Goal: Find specific page/section: Find specific page/section

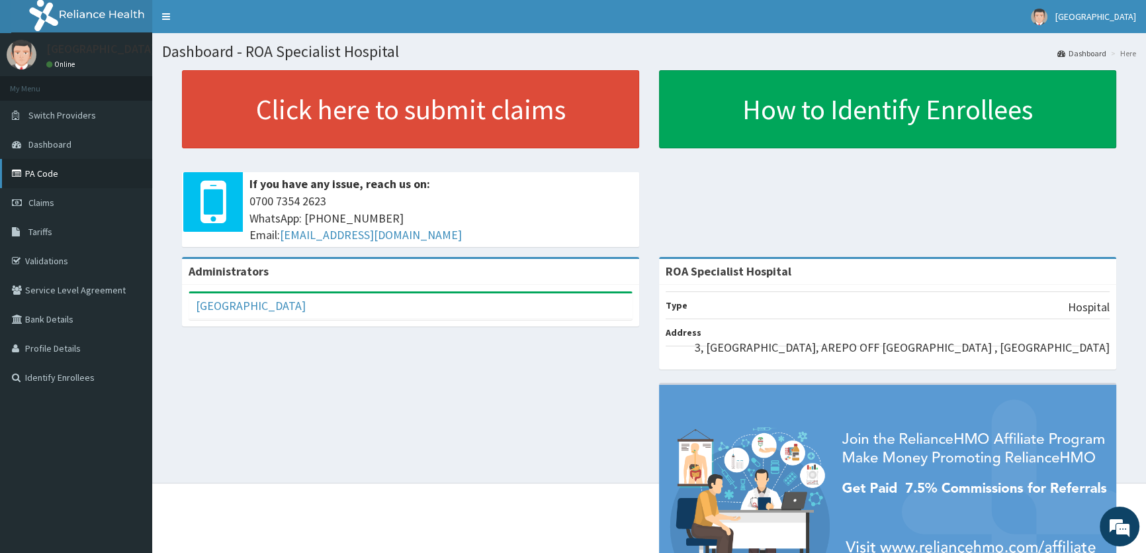
click at [56, 179] on link "PA Code" at bounding box center [76, 173] width 152 height 29
click at [54, 177] on link "PA Code" at bounding box center [76, 173] width 152 height 29
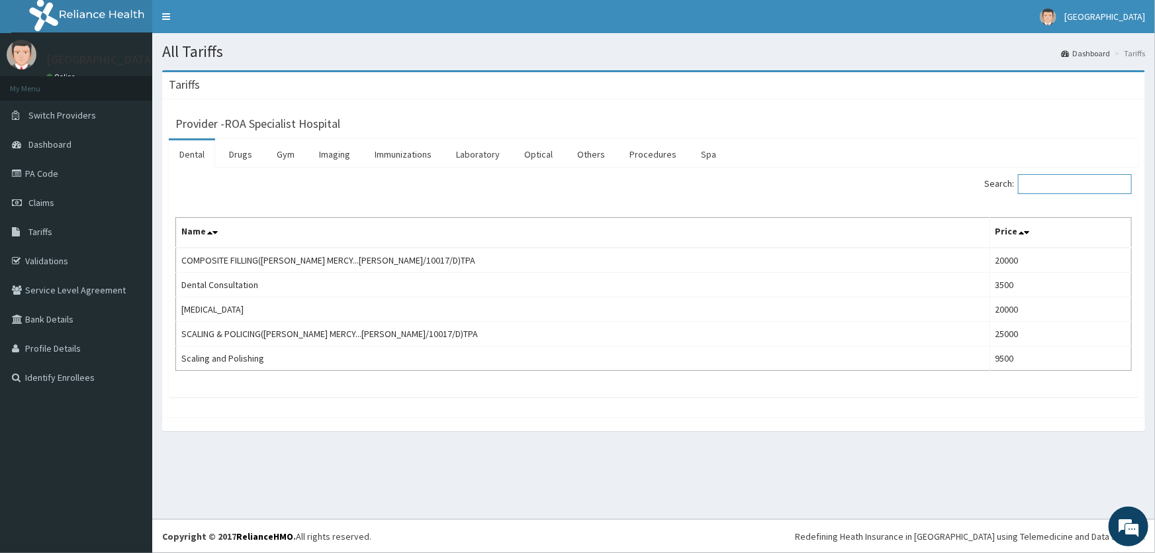
click at [1065, 184] on input "Search:" at bounding box center [1075, 184] width 114 height 20
click at [252, 155] on link "Drugs" at bounding box center [240, 154] width 44 height 28
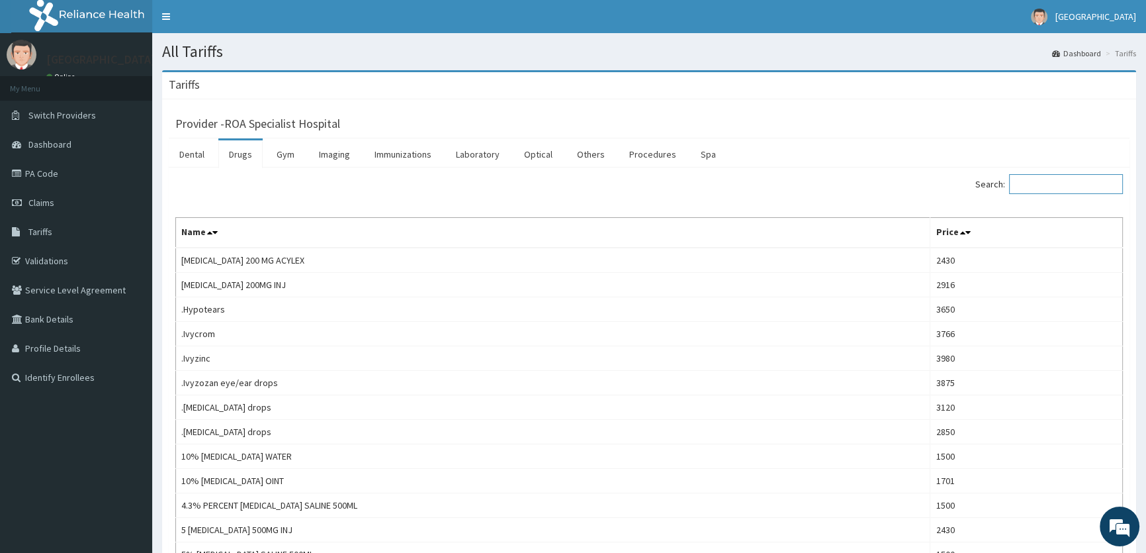
click at [1059, 185] on input "Search:" at bounding box center [1066, 184] width 114 height 20
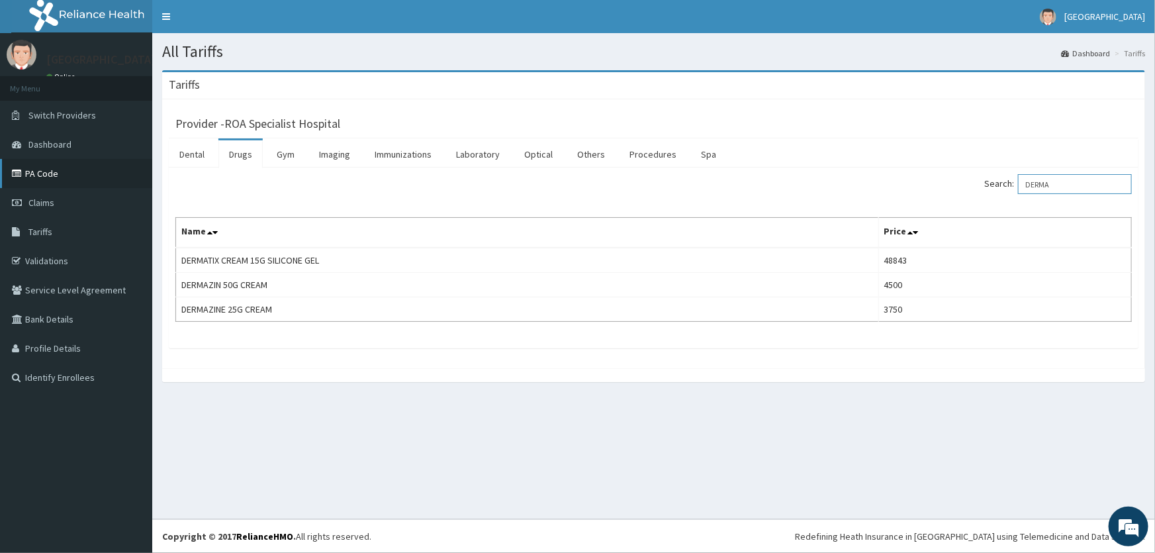
type input "DERMA"
click at [44, 174] on link "PA Code" at bounding box center [76, 173] width 152 height 29
